Goal: Transaction & Acquisition: Obtain resource

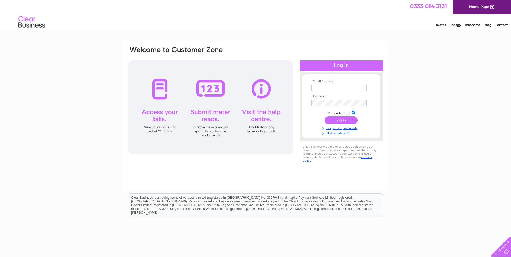
type input "[EMAIL_ADDRESS][DOMAIN_NAME]"
click at [340, 121] on input "submit" at bounding box center [341, 120] width 33 height 8
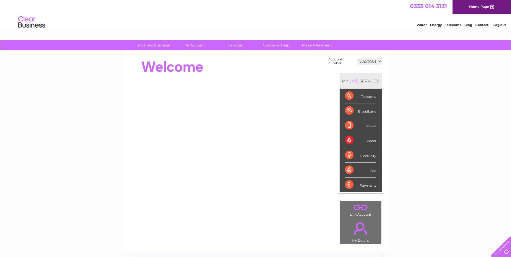
click at [372, 60] on select "30275581 30294702 30294703 30294704 30294705 30294706 30294709 30294711 30309875" at bounding box center [370, 61] width 24 height 6
click at [410, 76] on div "My Clear Business Login Details My Details My Preferences Link Account My Accou…" at bounding box center [255, 191] width 511 height 303
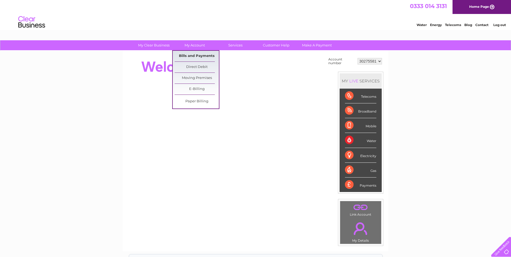
click at [199, 57] on link "Bills and Payments" at bounding box center [197, 56] width 44 height 11
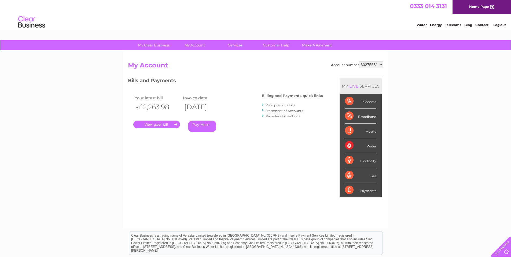
click at [267, 105] on link "View previous bills" at bounding box center [281, 105] width 30 height 4
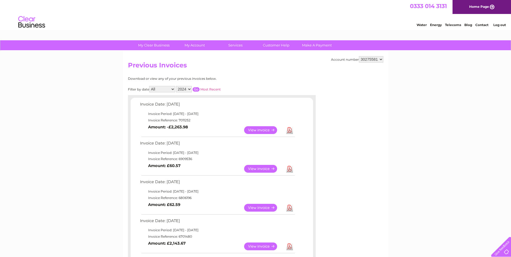
click at [289, 170] on link "Download" at bounding box center [289, 169] width 7 height 8
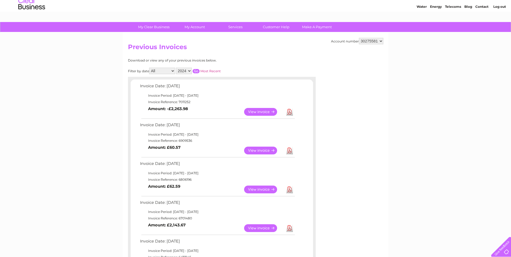
scroll to position [27, 0]
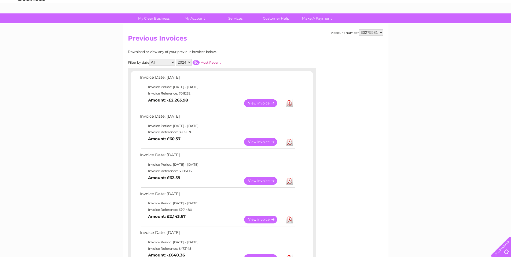
click at [270, 144] on link "View" at bounding box center [263, 142] width 39 height 8
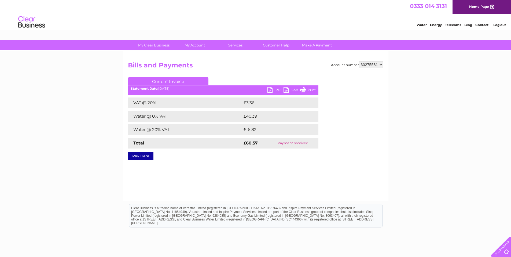
click at [268, 89] on link "PDF" at bounding box center [275, 91] width 16 height 8
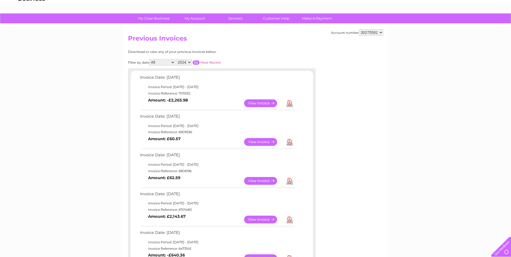
click at [371, 32] on select "30275581 30294702 30294703 30294704 30294705 30294706 30294709 30294711 30309875" at bounding box center [371, 32] width 24 height 6
select select "30309875"
click at [359, 29] on select "30275581 30294702 30294703 30294704 30294705 30294706 30294709 30294711 30309875" at bounding box center [371, 32] width 24 height 6
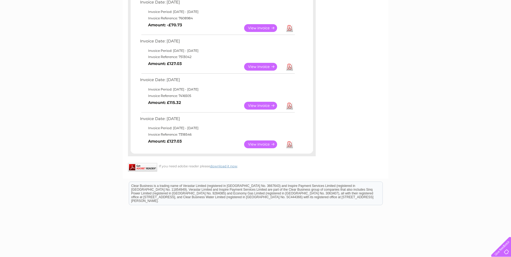
scroll to position [93, 0]
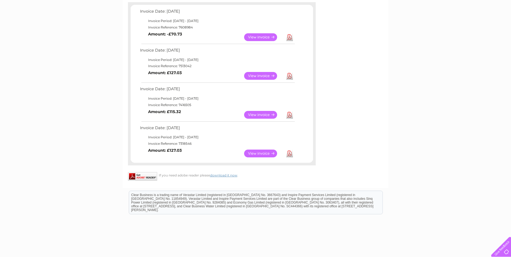
click at [289, 153] on link "Download" at bounding box center [289, 153] width 7 height 8
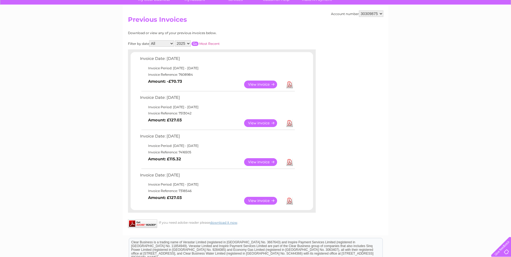
scroll to position [0, 0]
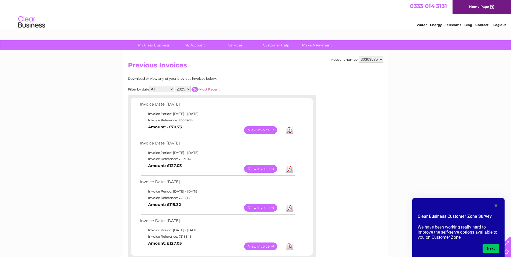
click at [496, 205] on icon "Hide survey" at bounding box center [495, 205] width 3 height 2
